Goal: Find specific page/section: Find specific page/section

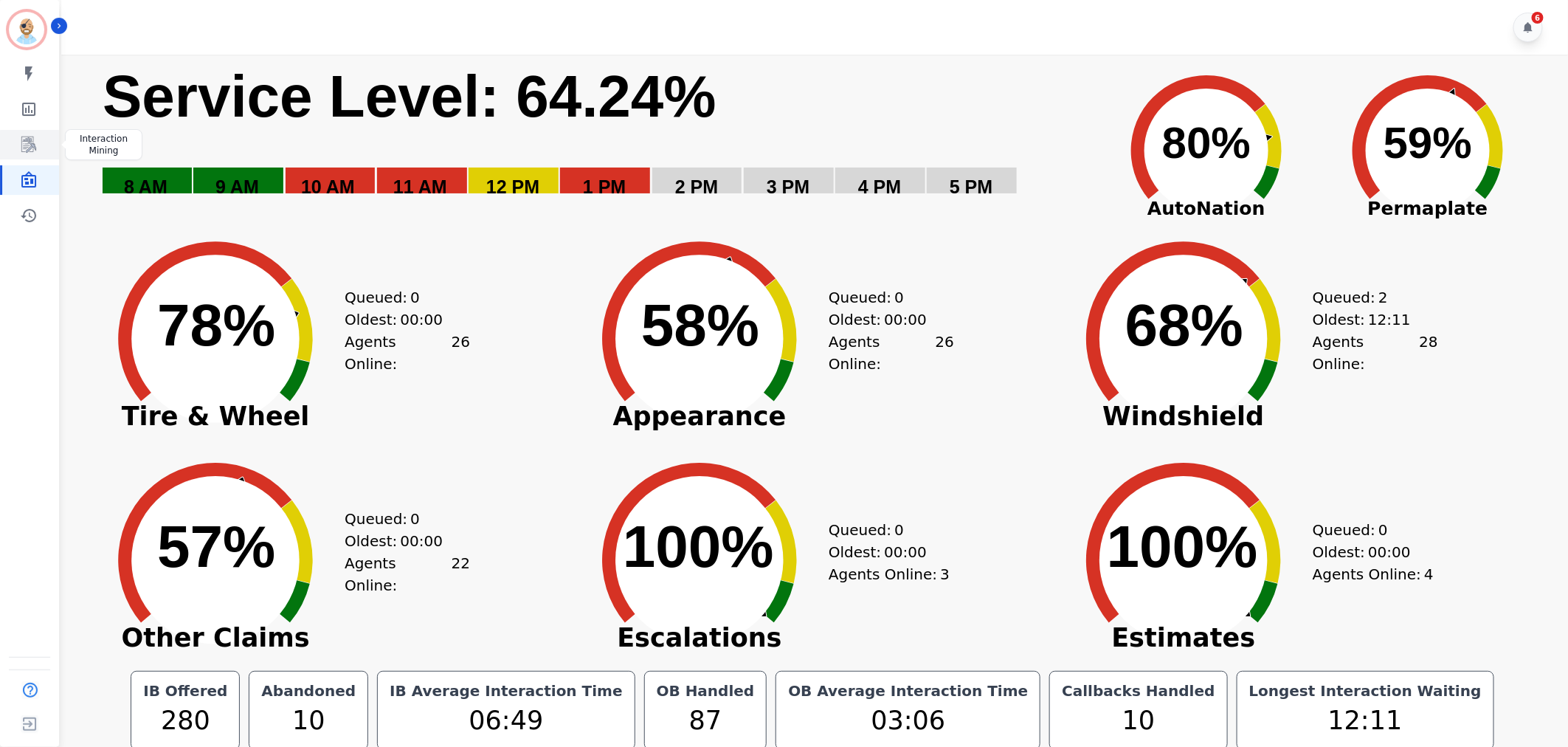
click at [41, 138] on link "Sidebar" at bounding box center [30, 144] width 57 height 29
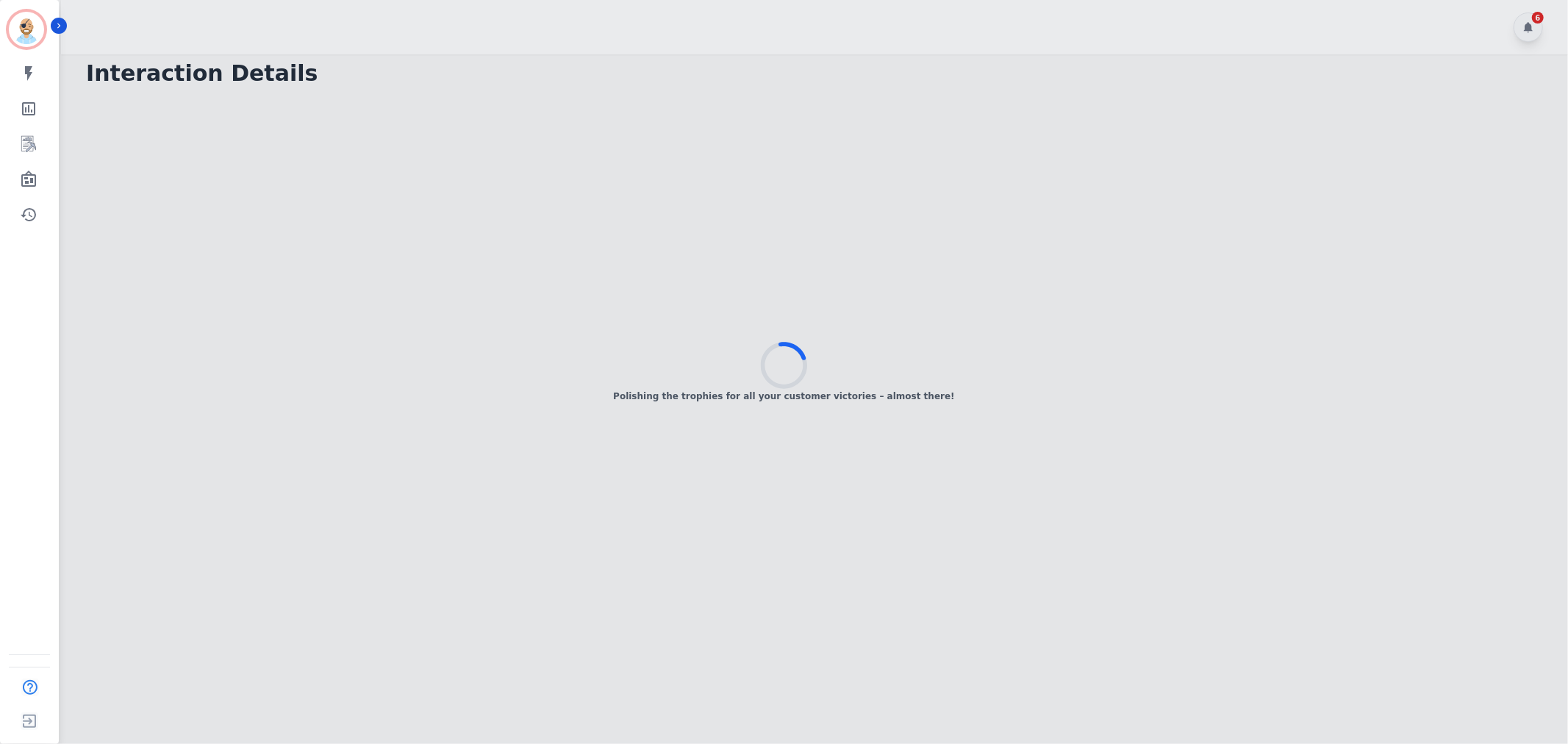
click at [744, 17] on div "Polishing the trophies for all your customer victories – almost there!" at bounding box center [784, 372] width 1568 height 744
click at [526, 5] on div "Strap in! We're on a digital expedition to fetch your achievements." at bounding box center [784, 372] width 1568 height 744
click at [26, 177] on icon "Sidebar" at bounding box center [29, 178] width 15 height 16
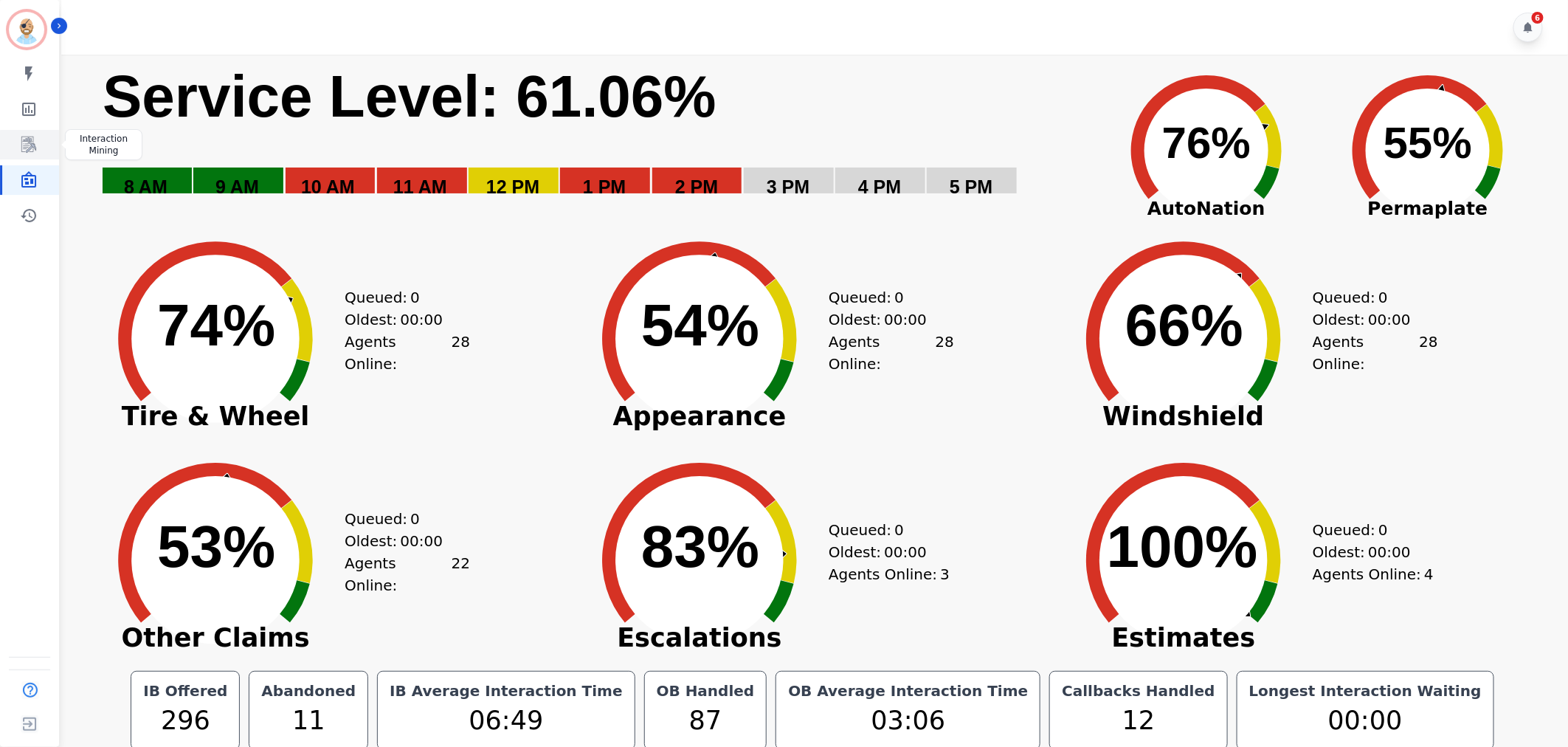
click at [32, 142] on icon "Sidebar" at bounding box center [28, 144] width 17 height 17
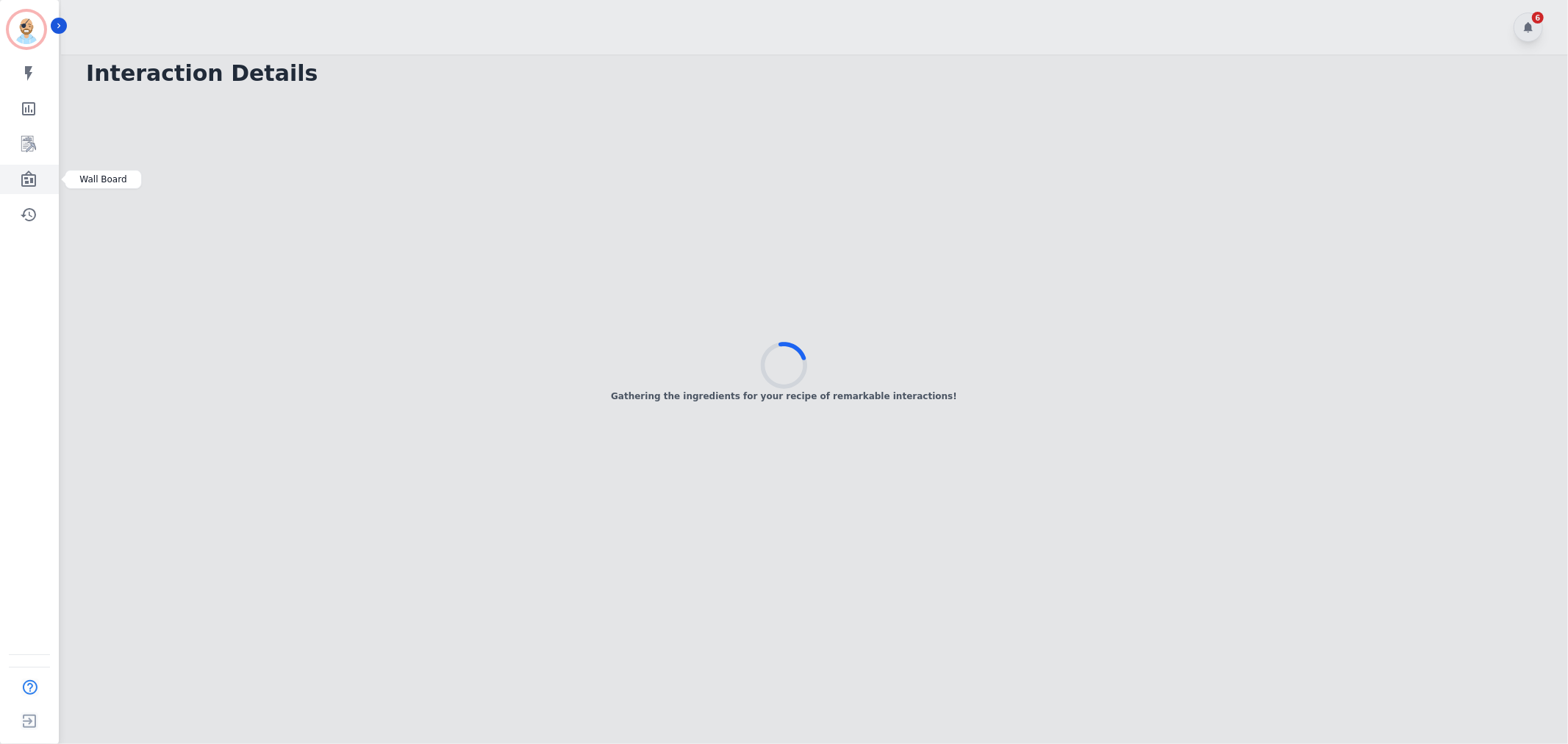
click at [42, 179] on link "Sidebar" at bounding box center [30, 179] width 56 height 29
